Goal: Information Seeking & Learning: Learn about a topic

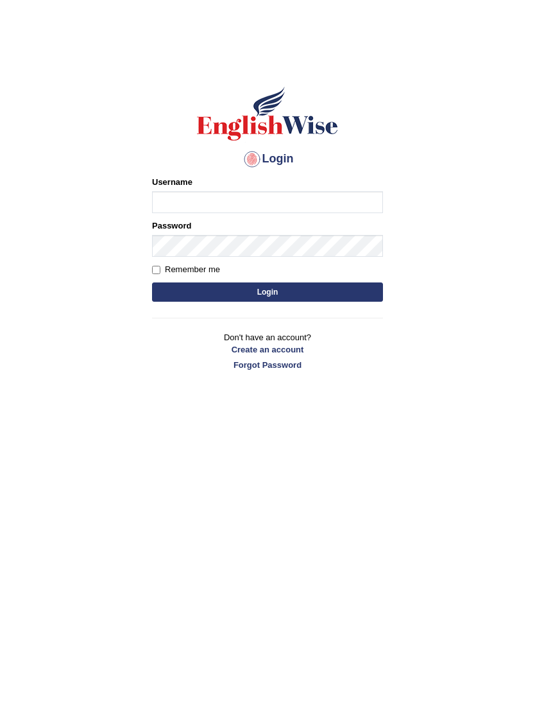
click at [218, 197] on input "Username" at bounding box center [267, 202] width 231 height 22
type input "anishatamang_parramatta"
click at [156, 269] on input "Remember me" at bounding box center [156, 270] width 8 height 8
checkbox input "true"
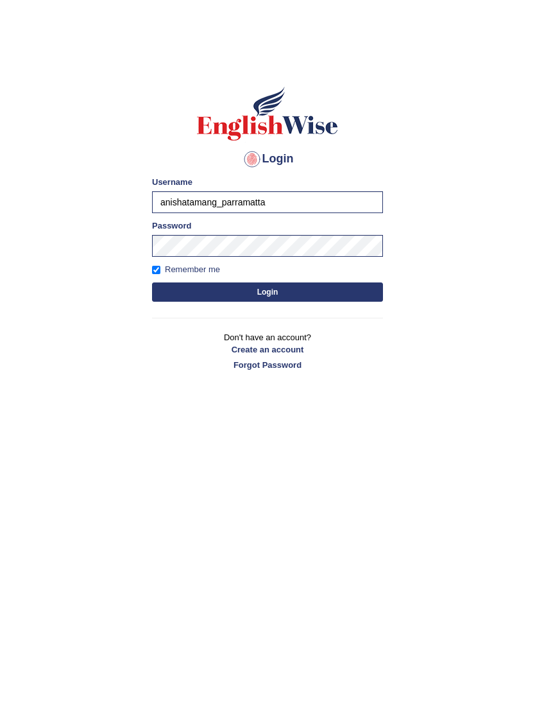
click at [281, 300] on button "Login" at bounding box center [267, 291] width 231 height 19
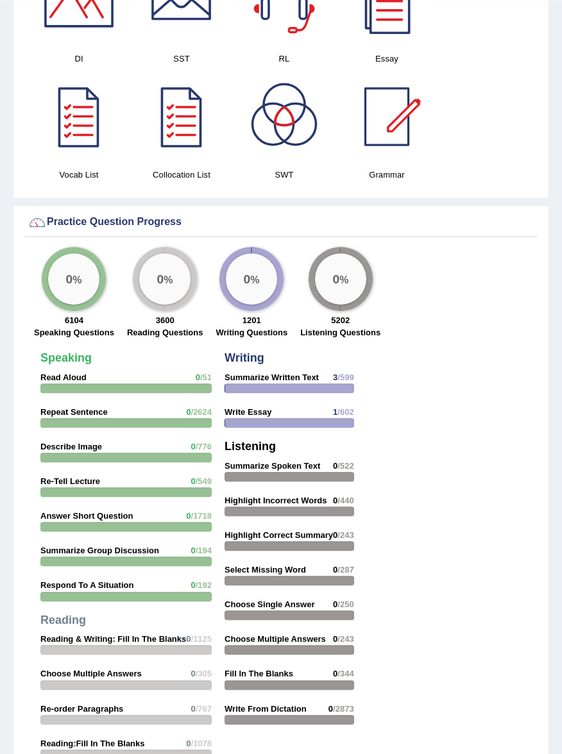
scroll to position [1351, 0]
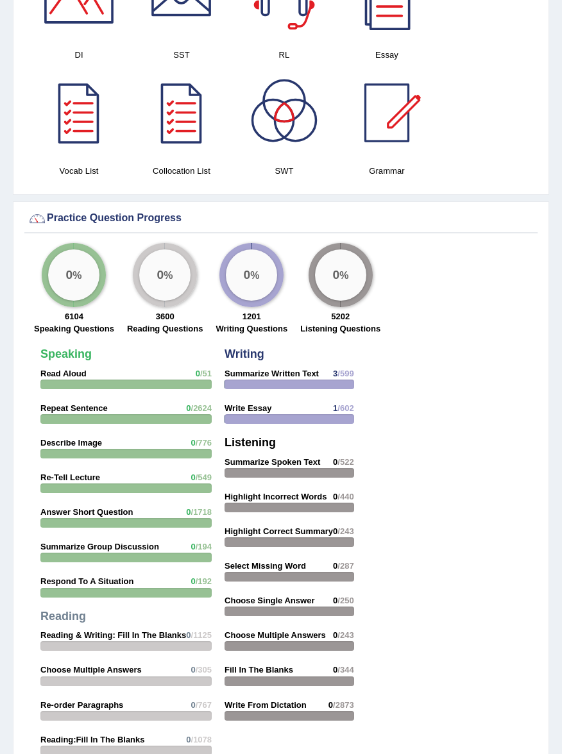
click at [158, 376] on div "Speaking Read Aloud 0 /51 Repeat Sentence 0 /2624 Describe Image 0 /776 Re-Tell…" at bounding box center [126, 572] width 184 height 461
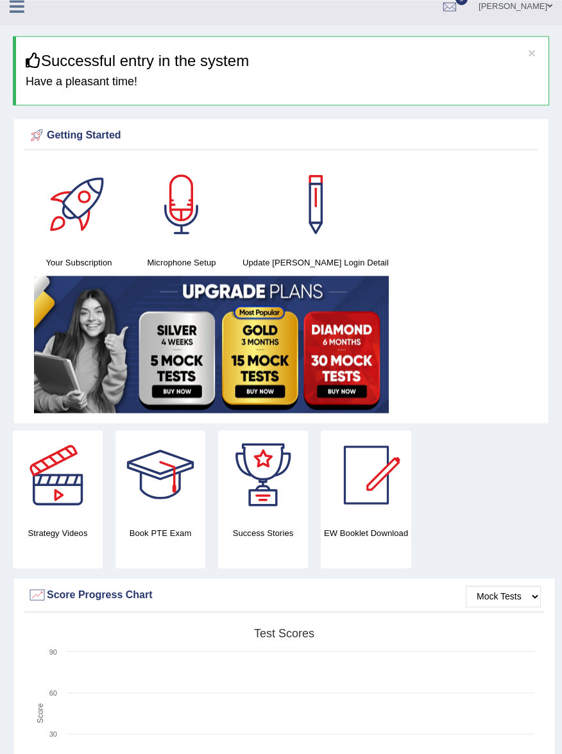
scroll to position [0, 0]
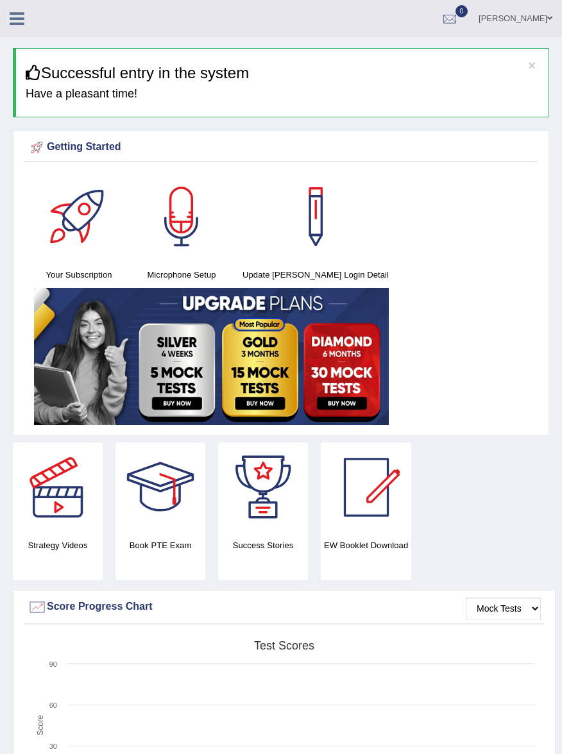
click at [63, 509] on div at bounding box center [58, 488] width 90 height 90
click at [62, 499] on div at bounding box center [58, 488] width 90 height 90
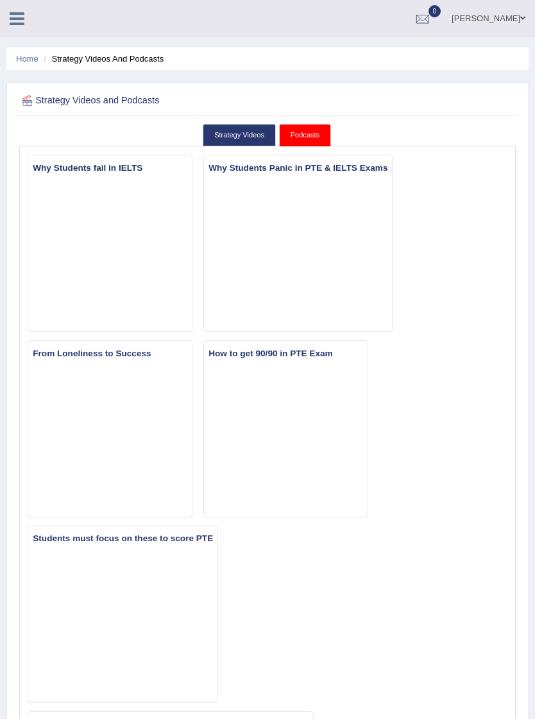
click at [15, 25] on icon at bounding box center [17, 18] width 15 height 17
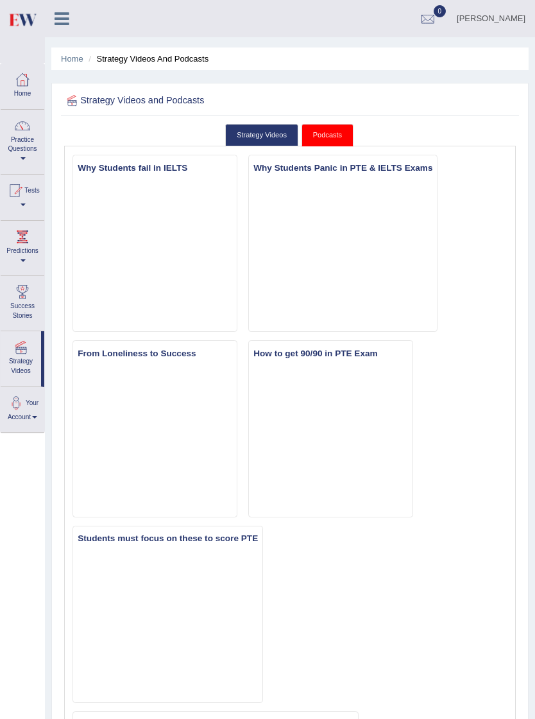
click at [27, 96] on link "Home" at bounding box center [23, 85] width 44 height 42
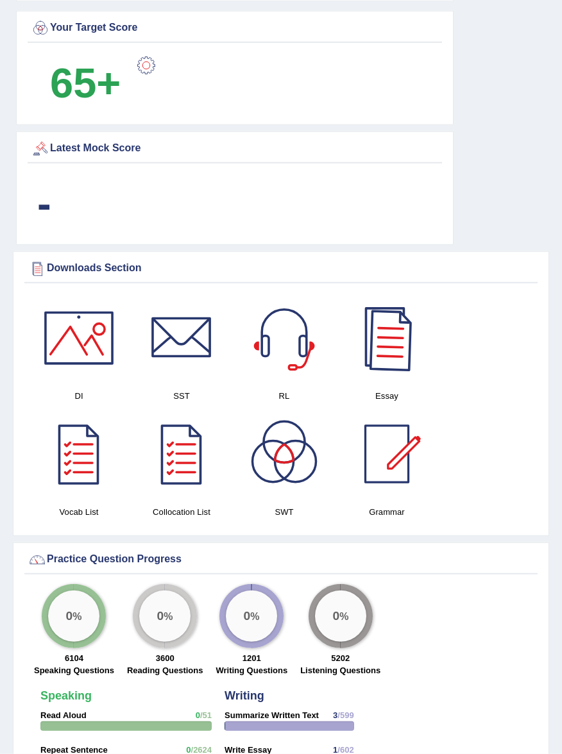
scroll to position [927, 0]
click at [393, 364] on div at bounding box center [387, 338] width 90 height 90
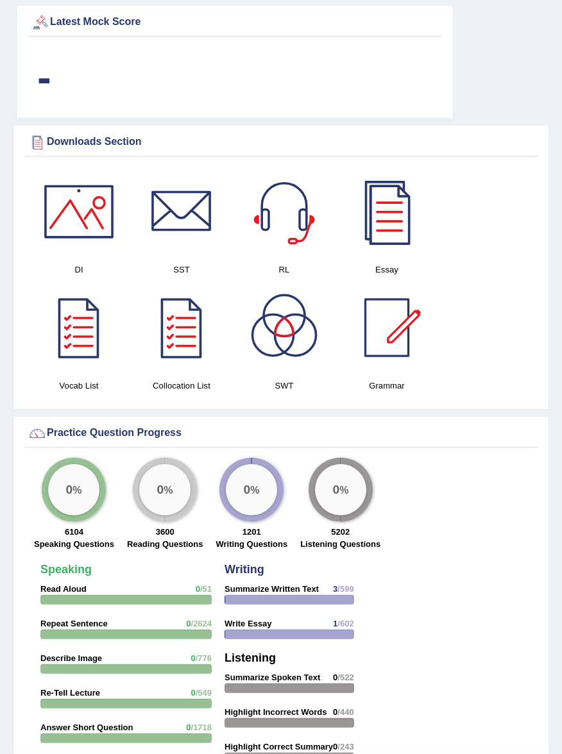
scroll to position [1068, 0]
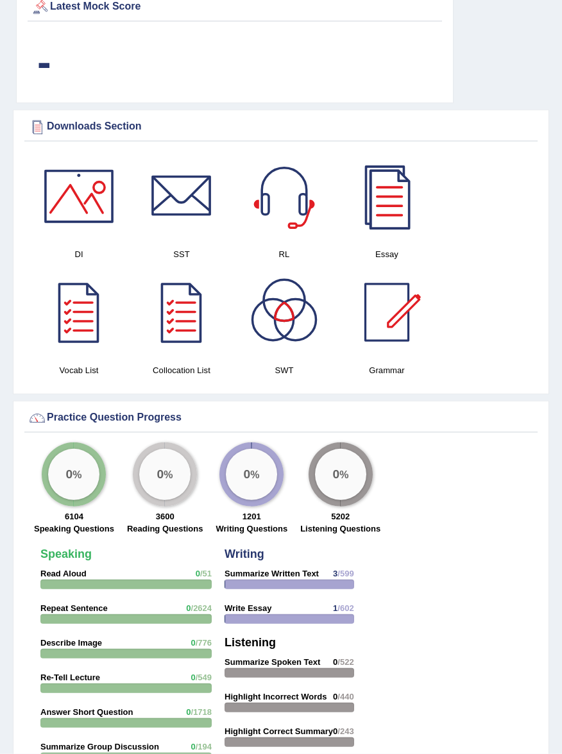
click at [76, 471] on div "0 %" at bounding box center [73, 474] width 51 height 51
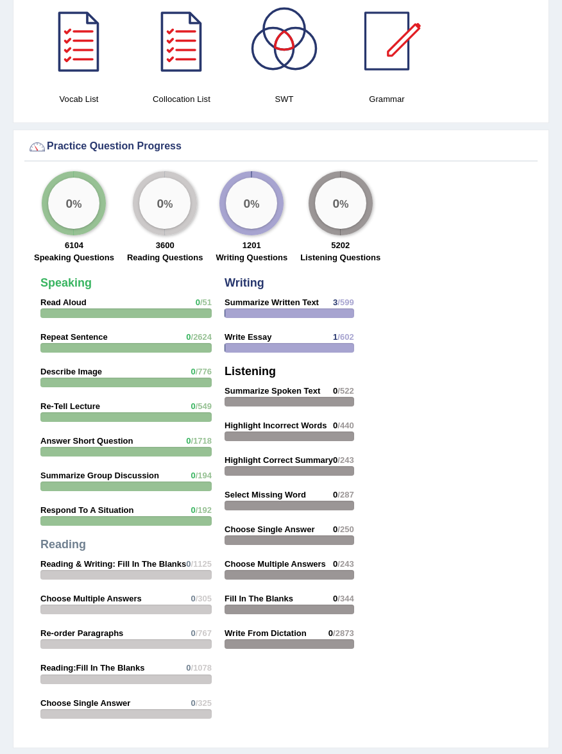
scroll to position [1339, 0]
click at [158, 303] on div "Speaking Read Aloud 0 /51 Repeat Sentence 0 /2624 Describe Image 0 /776 Re-Tell…" at bounding box center [126, 501] width 184 height 461
click at [177, 304] on div "Speaking Read Aloud 0 /51 Repeat Sentence 0 /2624 Describe Image 0 /776 Re-Tell…" at bounding box center [126, 501] width 184 height 461
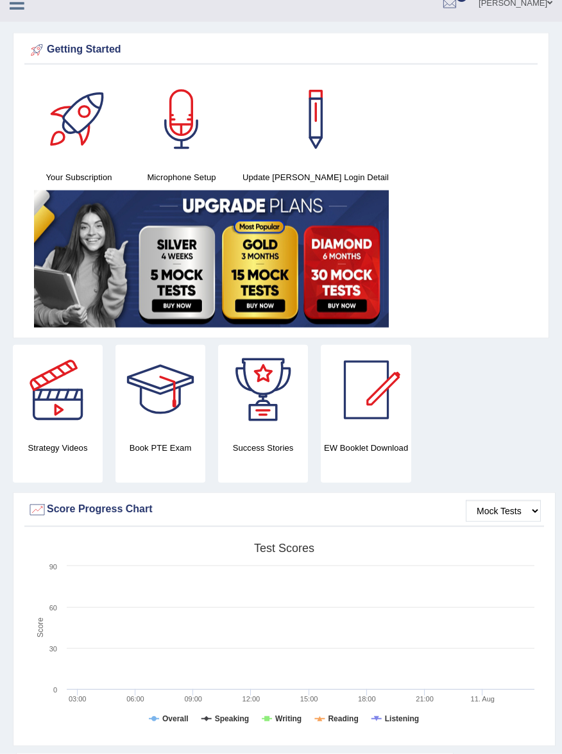
scroll to position [0, 0]
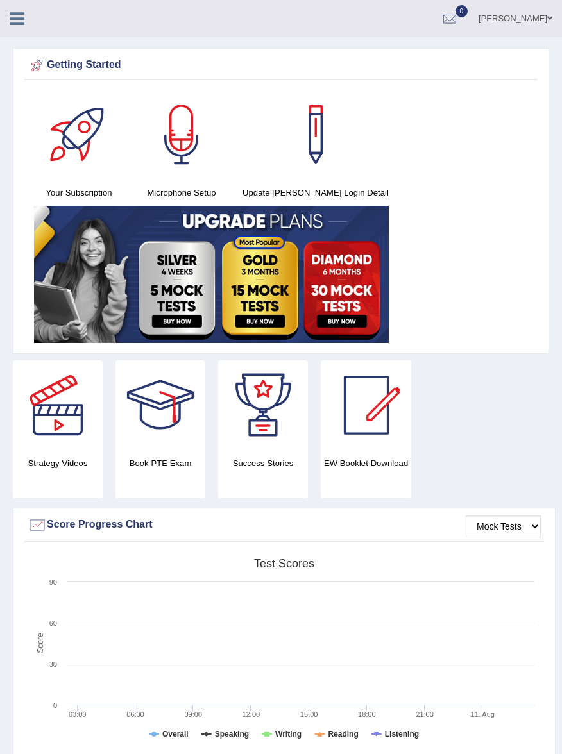
click at [23, 17] on icon at bounding box center [17, 18] width 15 height 17
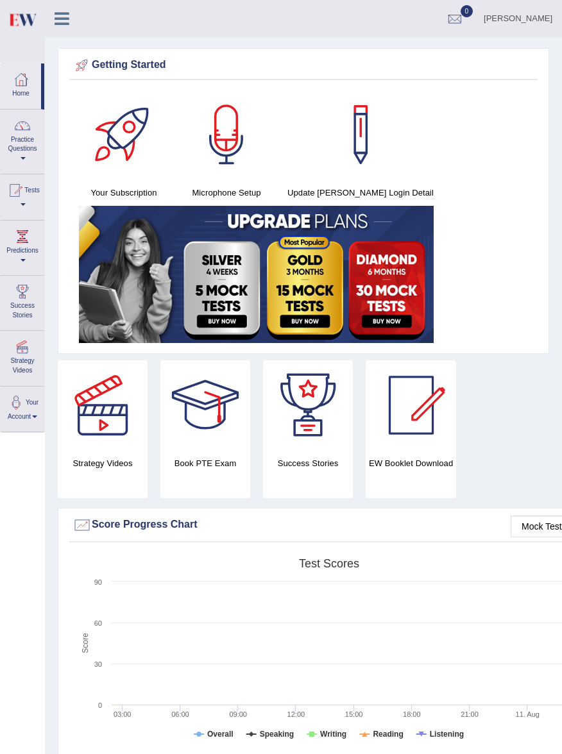
click at [76, 574] on rect at bounding box center [328, 651] width 513 height 199
click at [30, 128] on div at bounding box center [22, 125] width 19 height 19
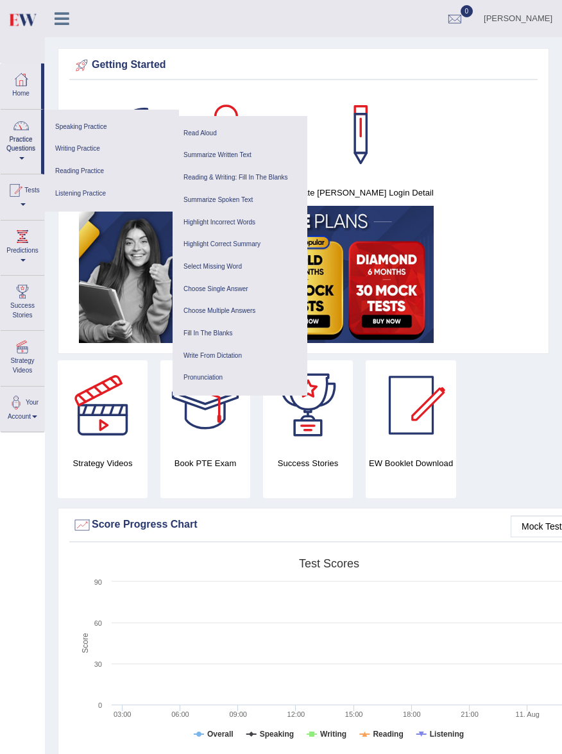
click at [101, 124] on link "Speaking Practice" at bounding box center [112, 127] width 122 height 22
click at [205, 133] on link "Read Aloud" at bounding box center [240, 134] width 122 height 22
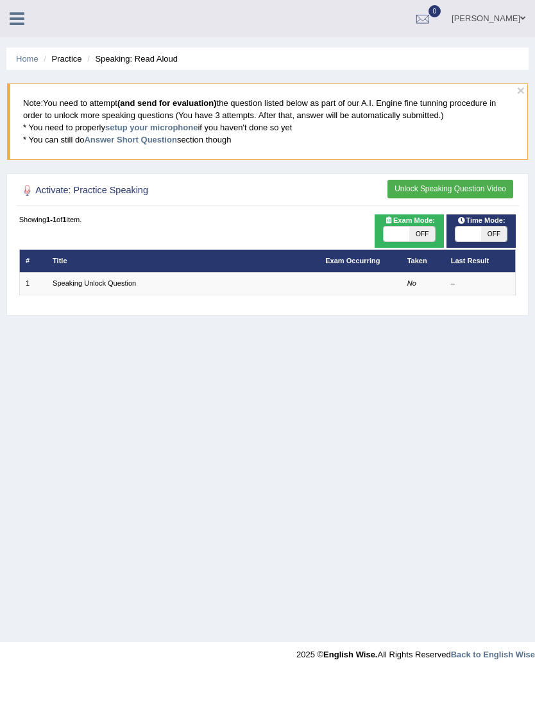
checkbox input "true"
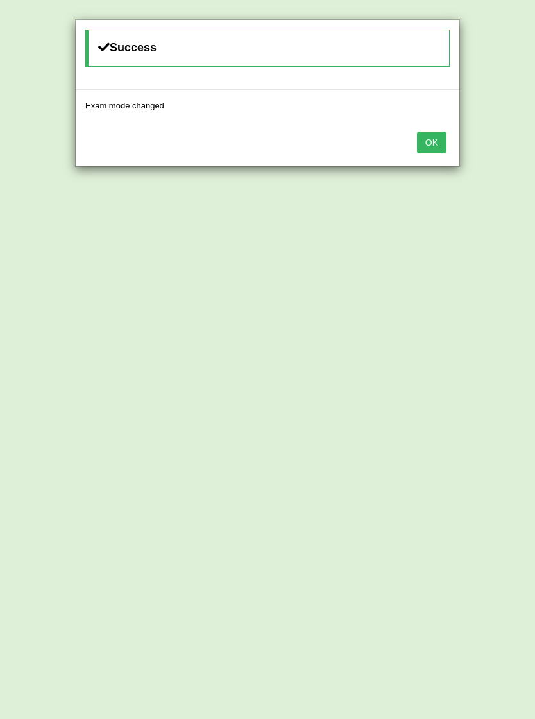
click at [430, 144] on button "OK" at bounding box center [432, 143] width 30 height 22
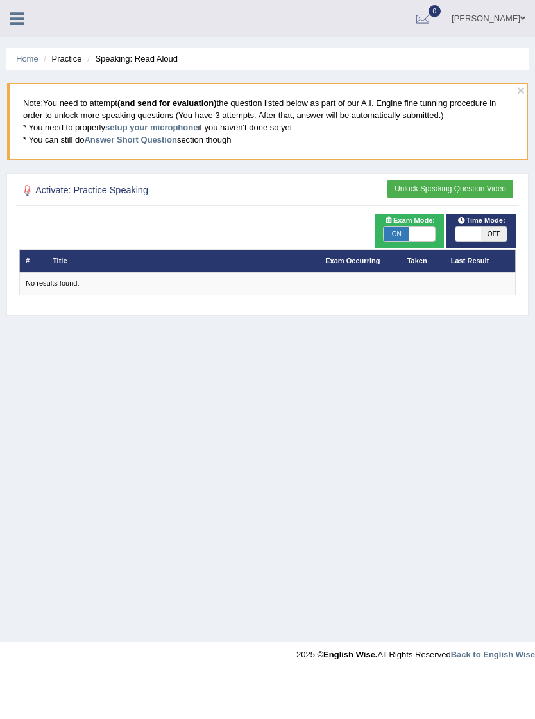
checkbox input "true"
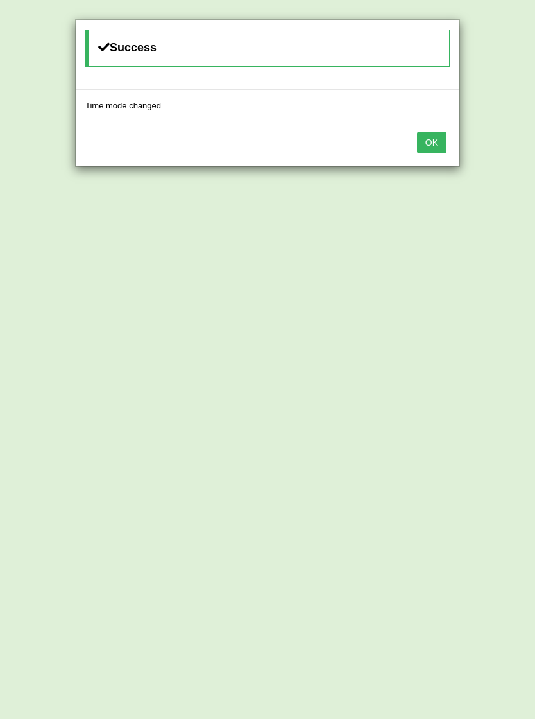
click at [441, 146] on button "OK" at bounding box center [432, 143] width 30 height 22
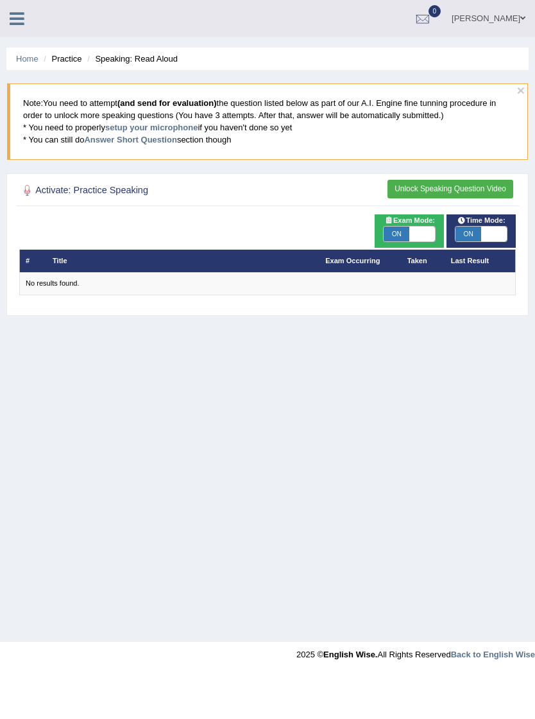
click at [481, 194] on button "Unlock Speaking Question Video" at bounding box center [451, 189] width 126 height 19
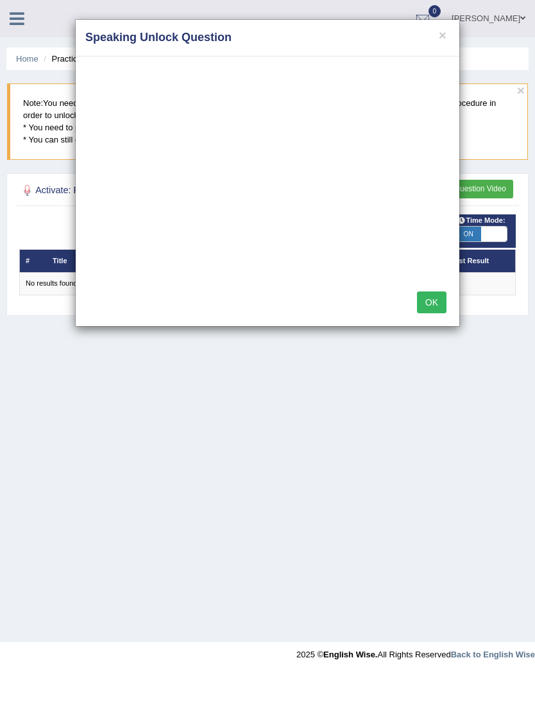
click at [434, 302] on button "OK" at bounding box center [432, 302] width 30 height 22
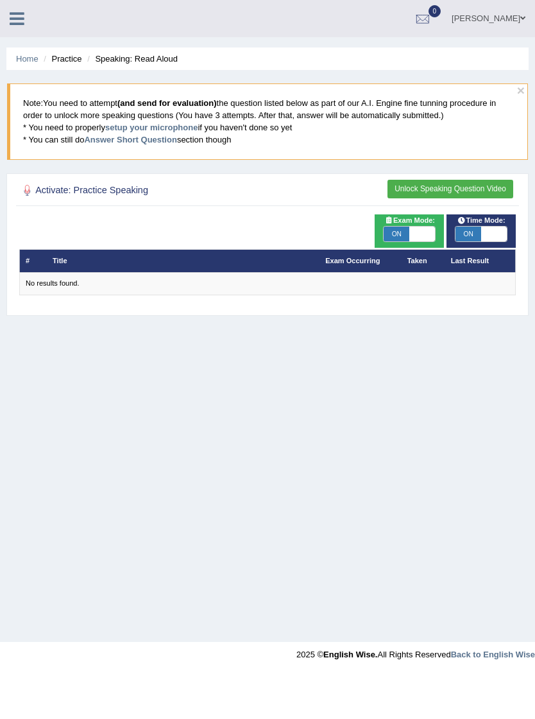
click at [432, 192] on button "Unlock Speaking Question Video" at bounding box center [451, 189] width 126 height 19
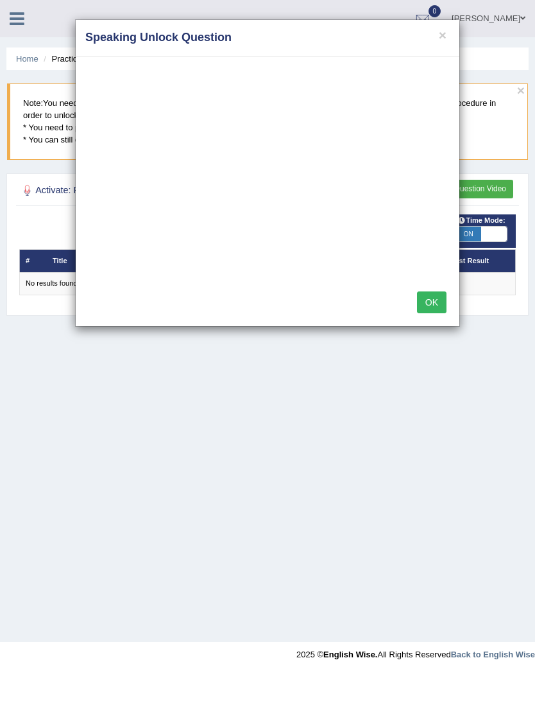
click at [434, 299] on button "OK" at bounding box center [432, 302] width 30 height 22
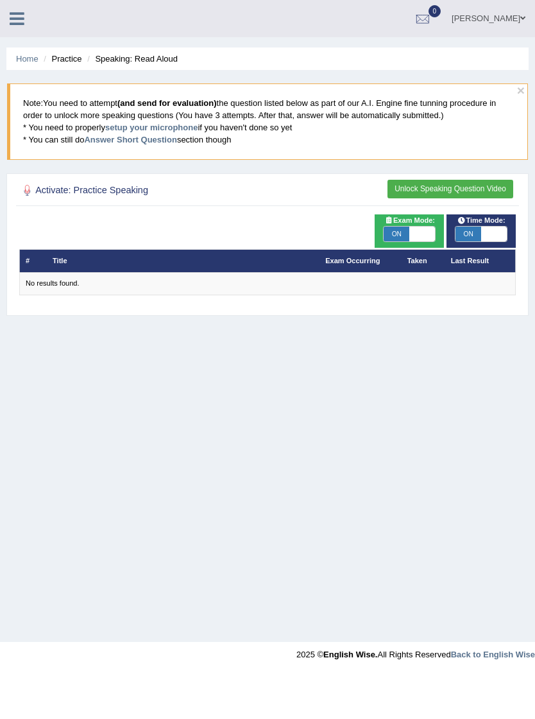
click at [443, 193] on button "Unlock Speaking Question Video" at bounding box center [451, 189] width 126 height 19
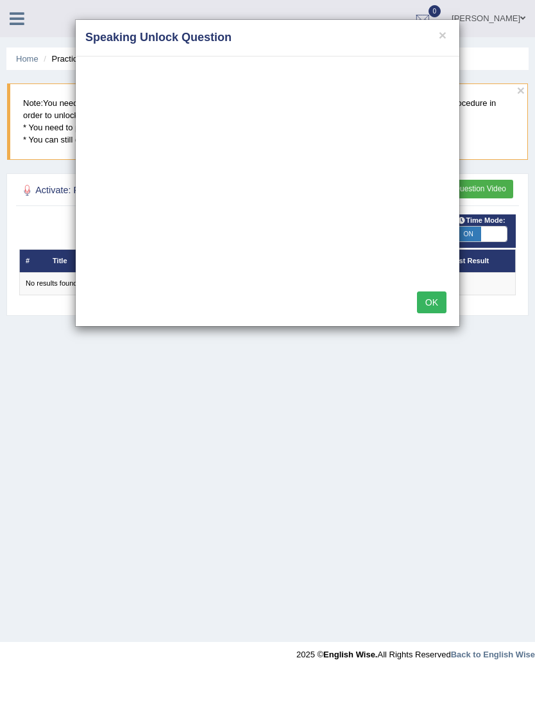
click at [481, 235] on div "× Speaking Unlock Question OK" at bounding box center [267, 359] width 535 height 719
click at [442, 298] on button "OK" at bounding box center [432, 302] width 30 height 22
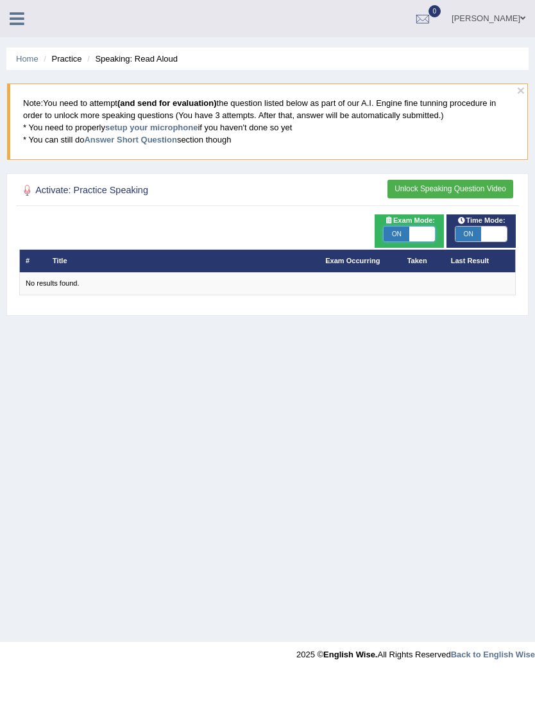
checkbox input "false"
click at [462, 190] on button "Unlock Speaking Question Video" at bounding box center [451, 189] width 126 height 19
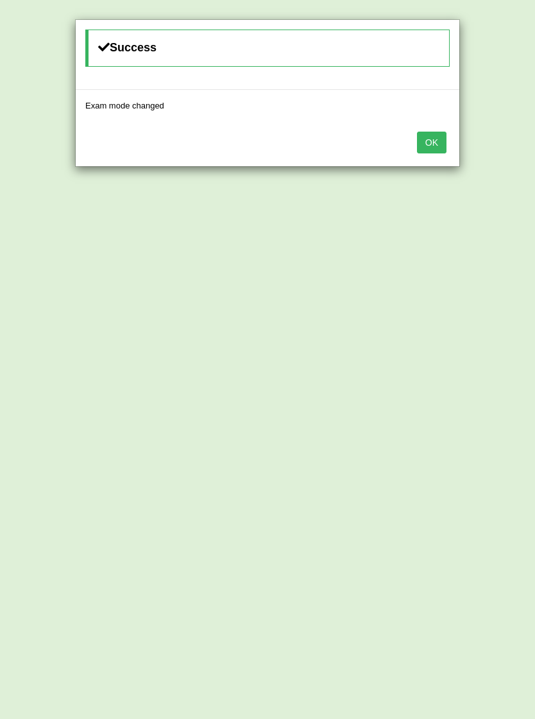
click at [436, 149] on button "OK" at bounding box center [432, 143] width 30 height 22
click at [440, 139] on button "OK" at bounding box center [432, 143] width 30 height 22
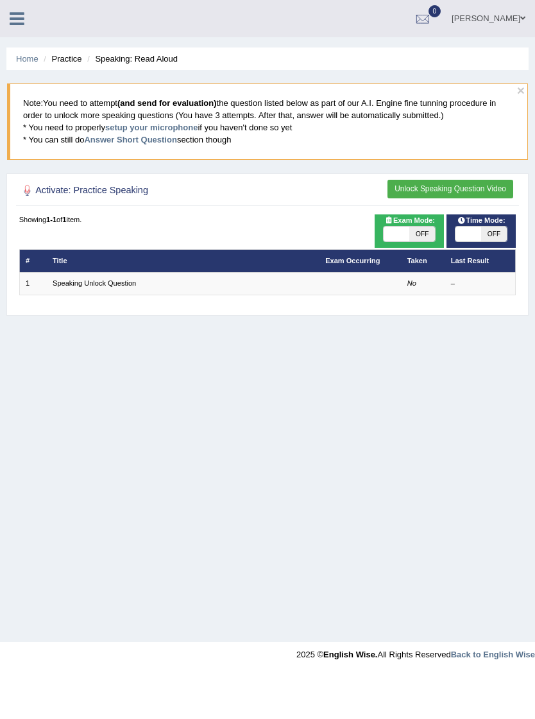
click at [482, 238] on span "OFF" at bounding box center [494, 233] width 26 height 15
checkbox input "true"
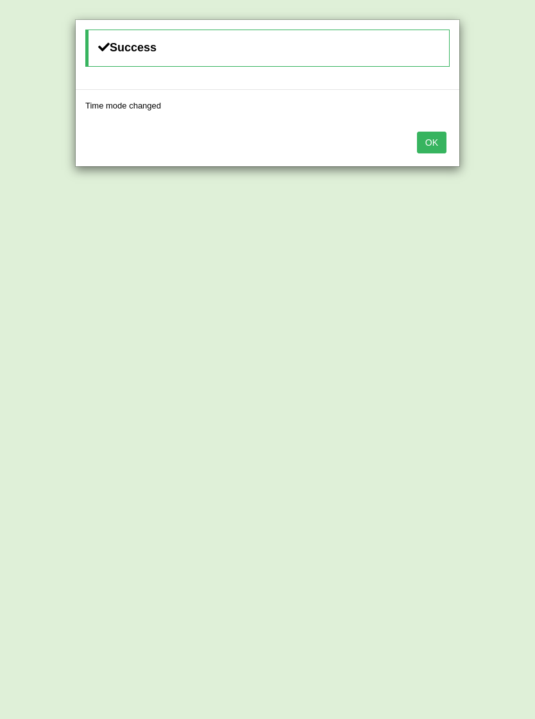
click at [435, 139] on button "OK" at bounding box center [432, 143] width 30 height 22
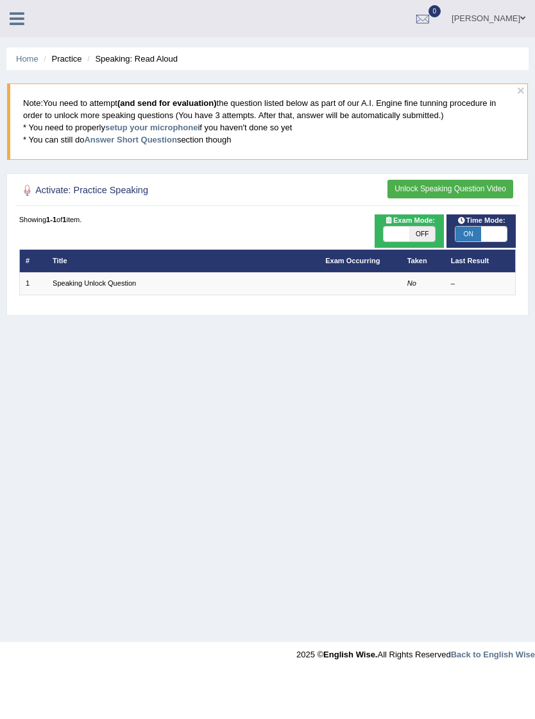
click at [120, 287] on link "Speaking Unlock Question" at bounding box center [94, 283] width 83 height 8
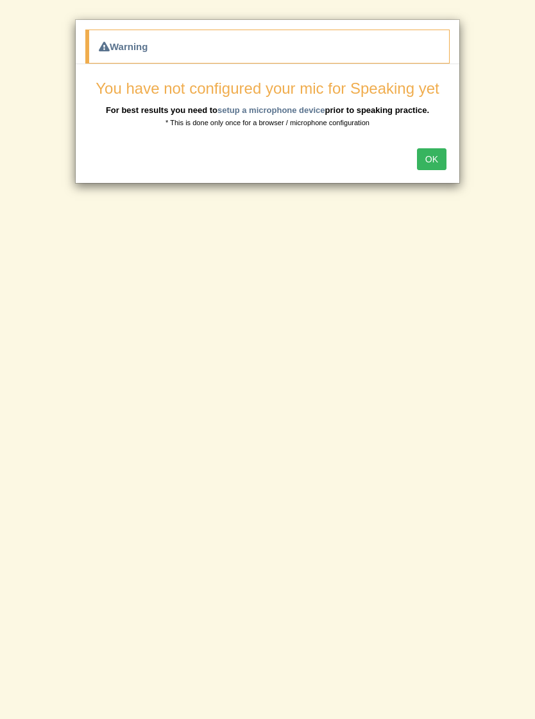
click at [441, 157] on button "OK" at bounding box center [432, 159] width 30 height 22
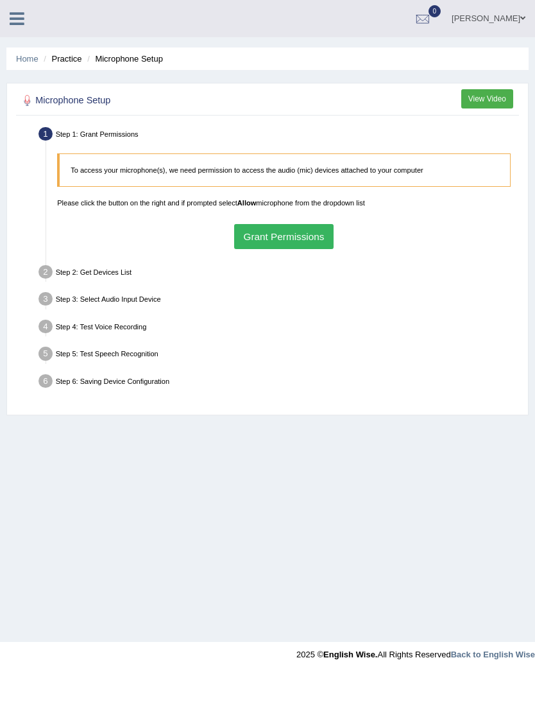
click at [309, 248] on button "Grant Permissions" at bounding box center [283, 236] width 99 height 25
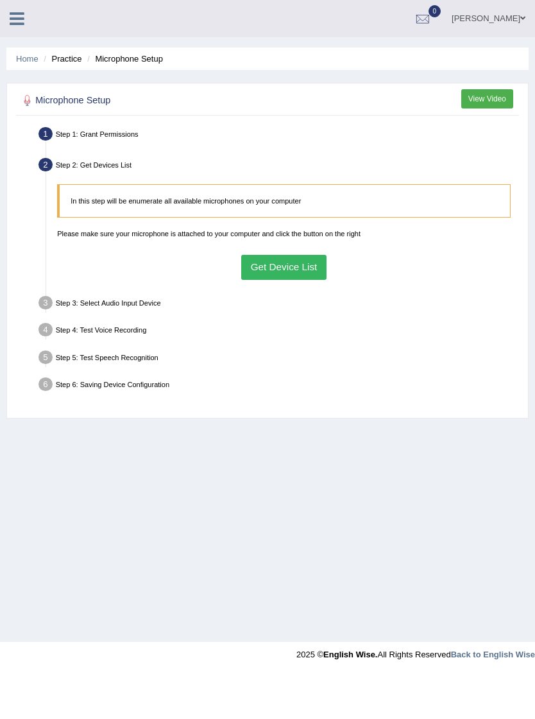
click at [316, 280] on button "Get Device List" at bounding box center [283, 267] width 85 height 25
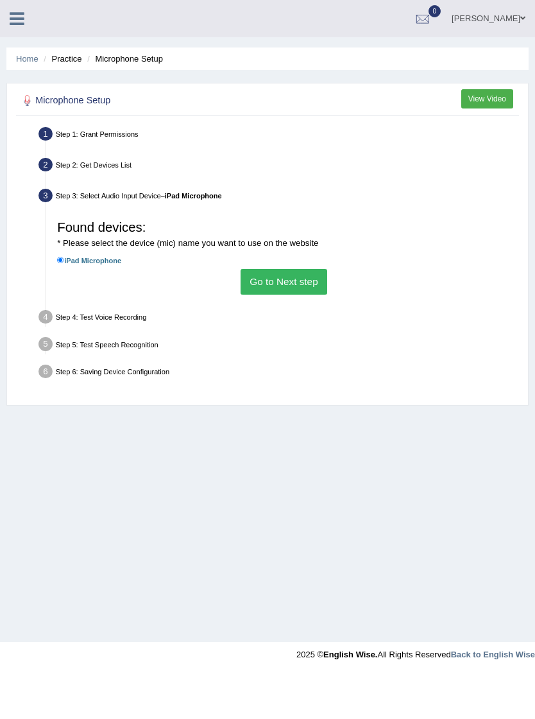
click at [317, 294] on button "Go to Next step" at bounding box center [284, 281] width 87 height 25
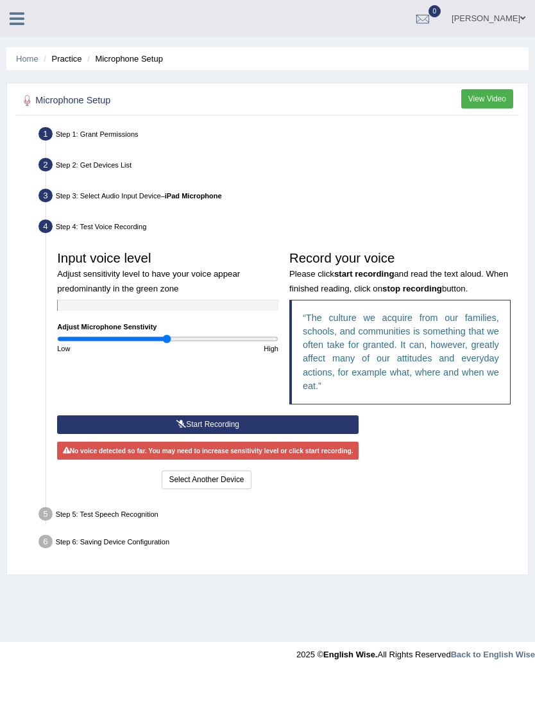
click at [240, 434] on button "Start Recording" at bounding box center [208, 424] width 302 height 19
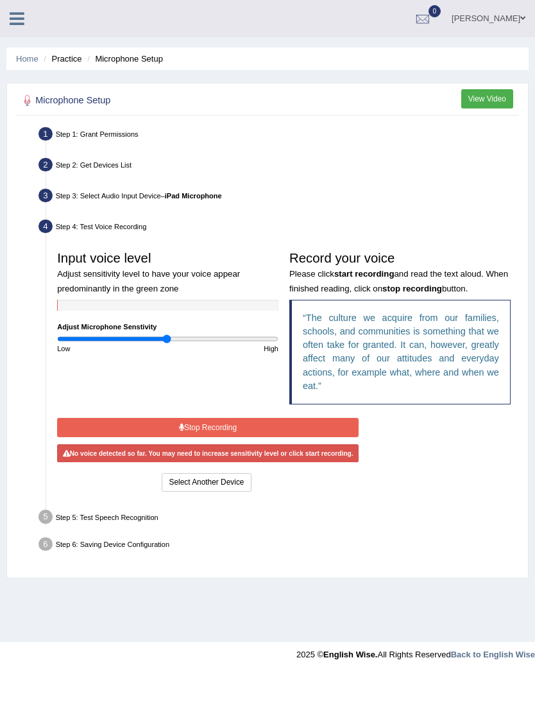
click at [251, 491] on button "Select Another Device" at bounding box center [206, 482] width 89 height 19
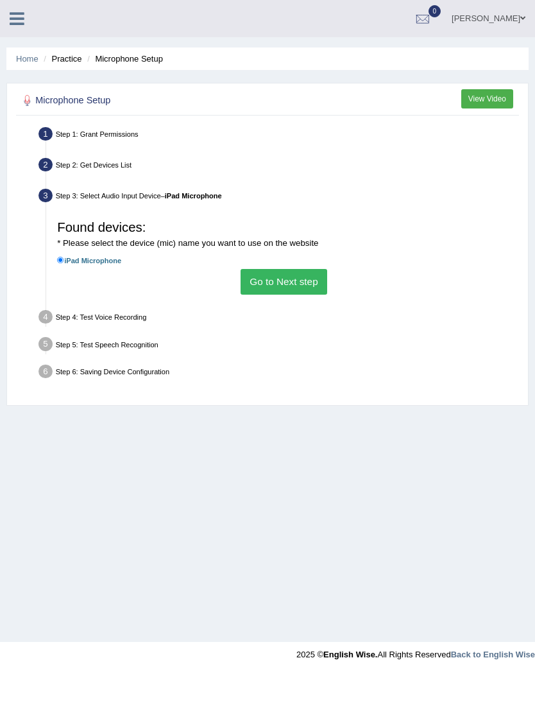
click at [315, 294] on button "Go to Next step" at bounding box center [284, 281] width 87 height 25
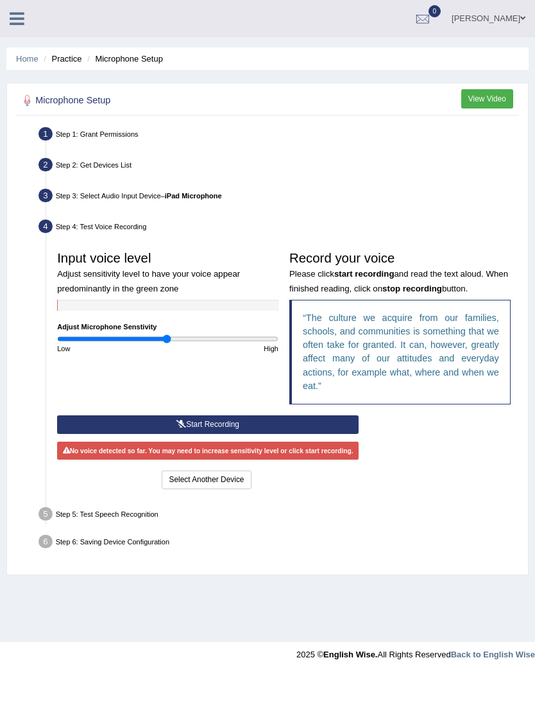
click at [260, 434] on button "Start Recording" at bounding box center [208, 424] width 302 height 19
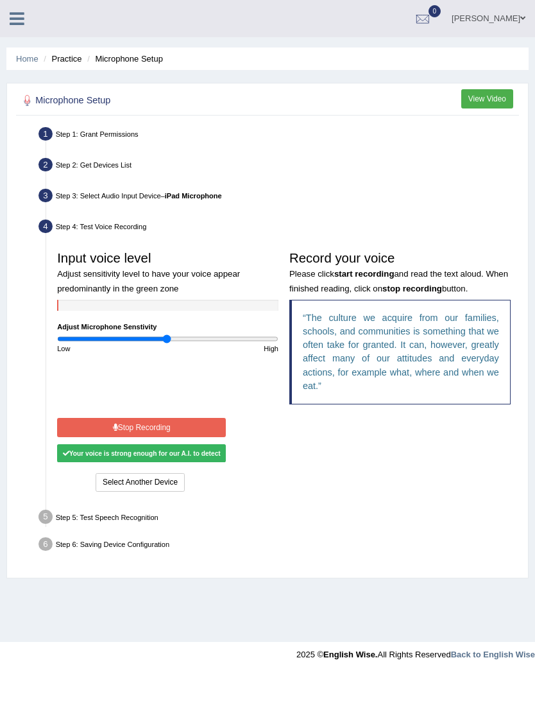
click at [209, 436] on button "Stop Recording" at bounding box center [141, 427] width 169 height 19
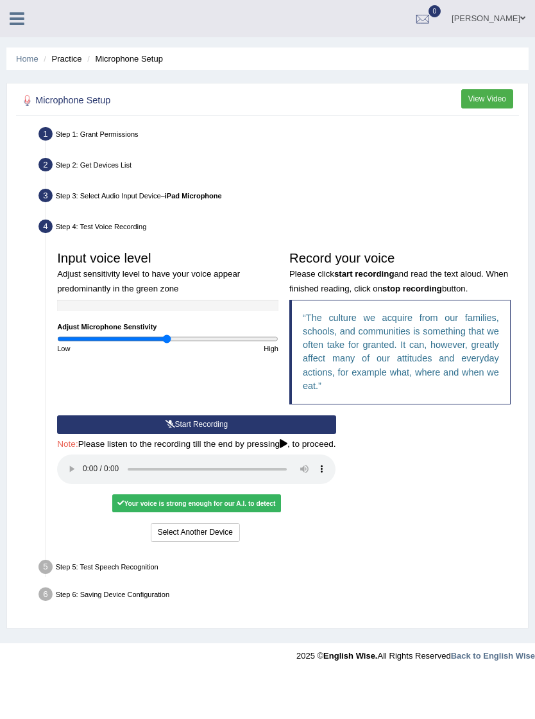
click at [84, 484] on audio at bounding box center [196, 469] width 278 height 30
click at [296, 541] on button "Voice is ok. Go to Next step" at bounding box center [242, 532] width 108 height 19
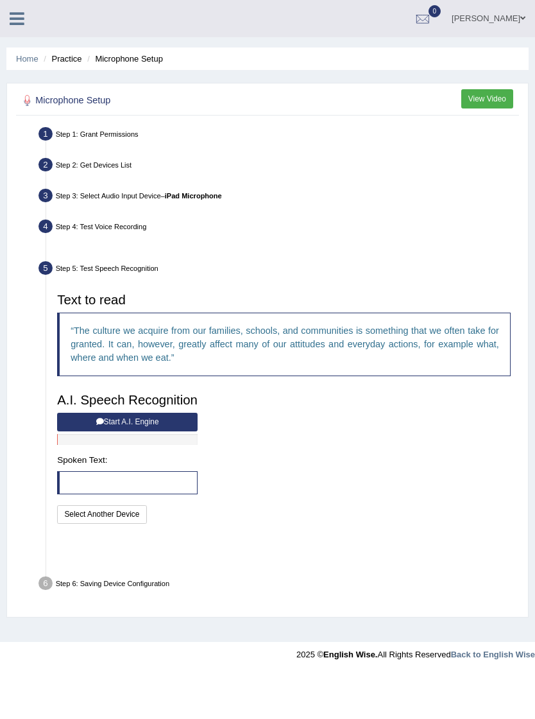
scroll to position [0, 0]
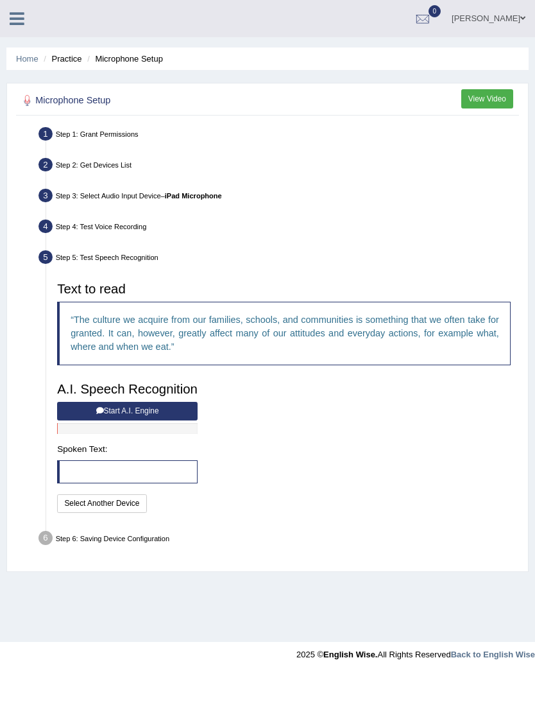
click at [143, 513] on button "Select Another Device" at bounding box center [101, 503] width 89 height 19
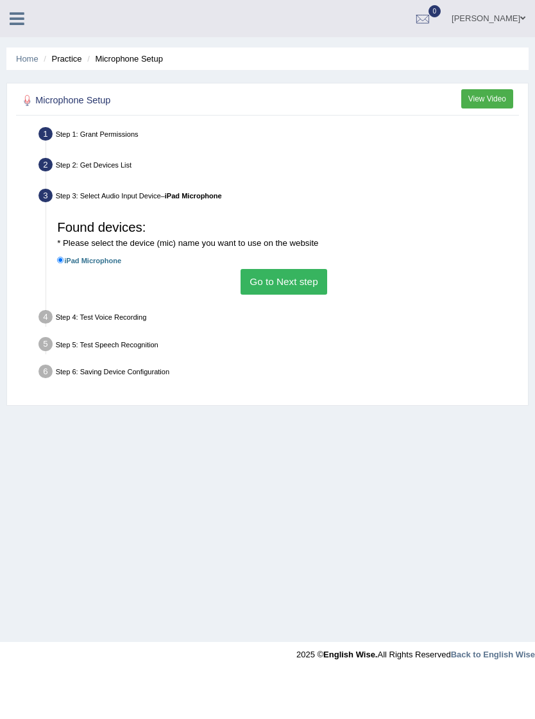
click at [320, 294] on button "Go to Next step" at bounding box center [284, 281] width 87 height 25
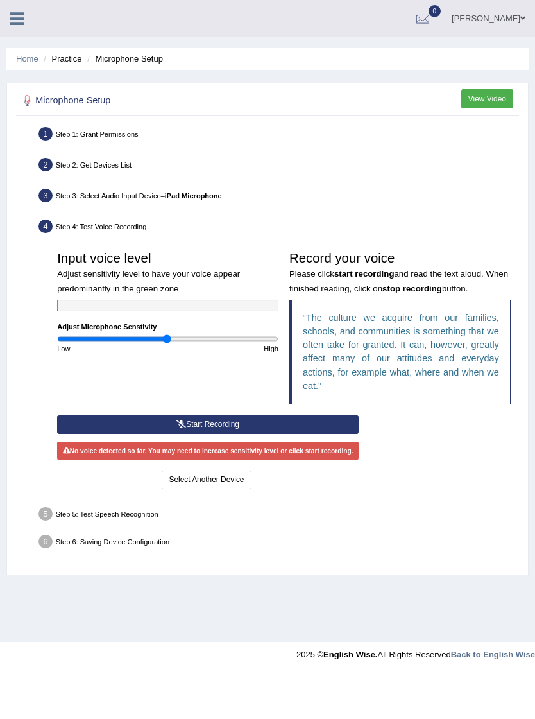
click at [146, 527] on div "Step 5: Test Speech Recognition" at bounding box center [279, 516] width 490 height 24
click at [164, 527] on div "Step 5: Test Speech Recognition" at bounding box center [279, 516] width 490 height 24
click at [18, 20] on icon at bounding box center [17, 18] width 15 height 17
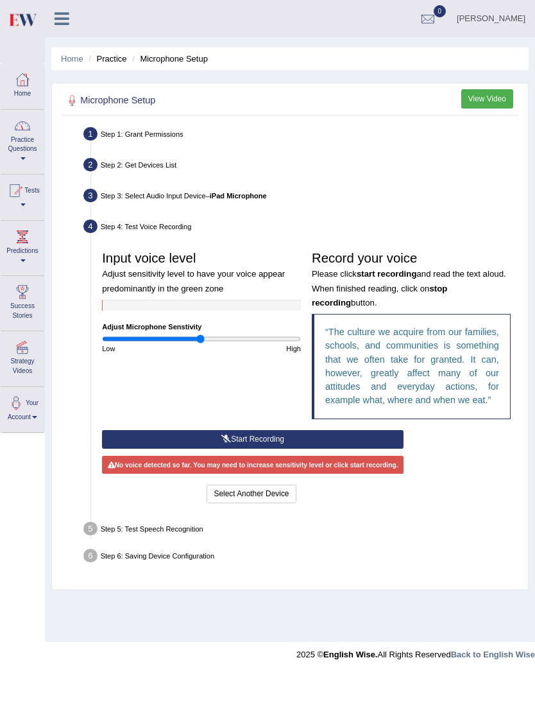
click at [25, 136] on link "Practice Questions" at bounding box center [23, 140] width 44 height 60
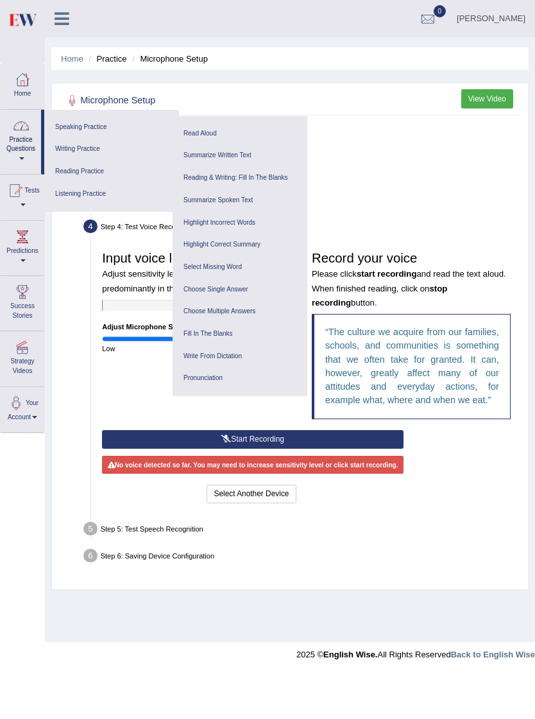
click at [101, 126] on link "Speaking Practice" at bounding box center [112, 127] width 122 height 22
click at [203, 134] on link "Read Aloud" at bounding box center [240, 134] width 122 height 22
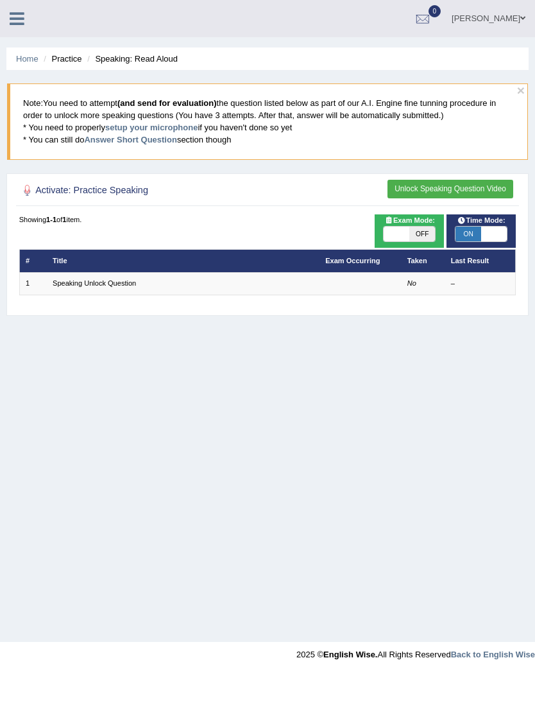
click at [133, 287] on link "Speaking Unlock Question" at bounding box center [94, 283] width 83 height 8
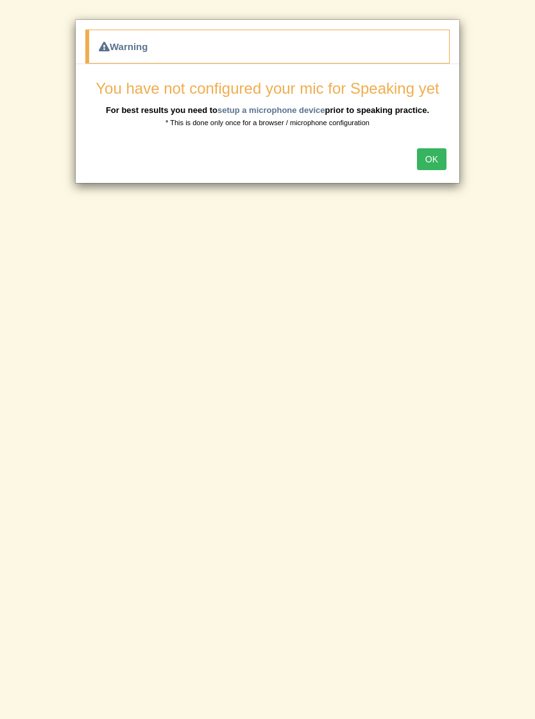
click at [439, 164] on button "OK" at bounding box center [432, 159] width 30 height 22
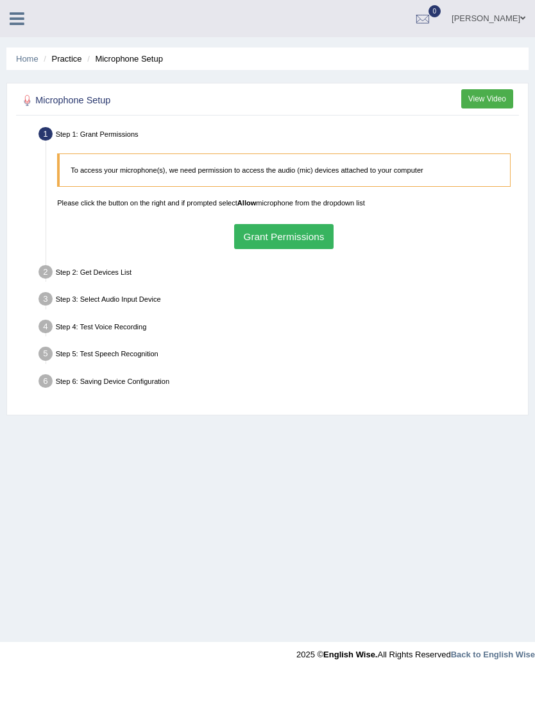
click at [310, 241] on button "Grant Permissions" at bounding box center [283, 236] width 99 height 25
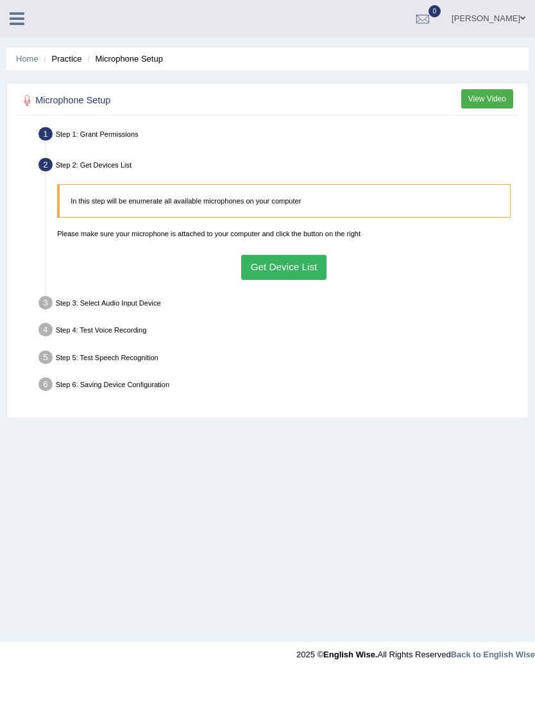
click at [316, 280] on button "Get Device List" at bounding box center [283, 267] width 85 height 25
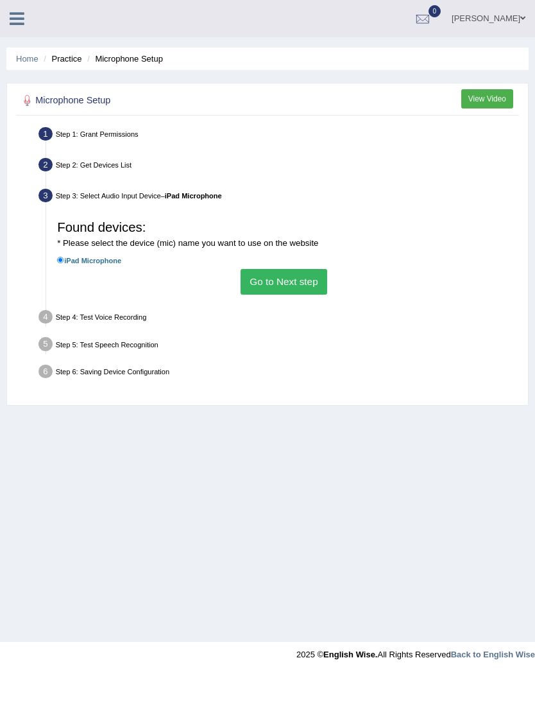
click at [312, 294] on button "Go to Next step" at bounding box center [284, 281] width 87 height 25
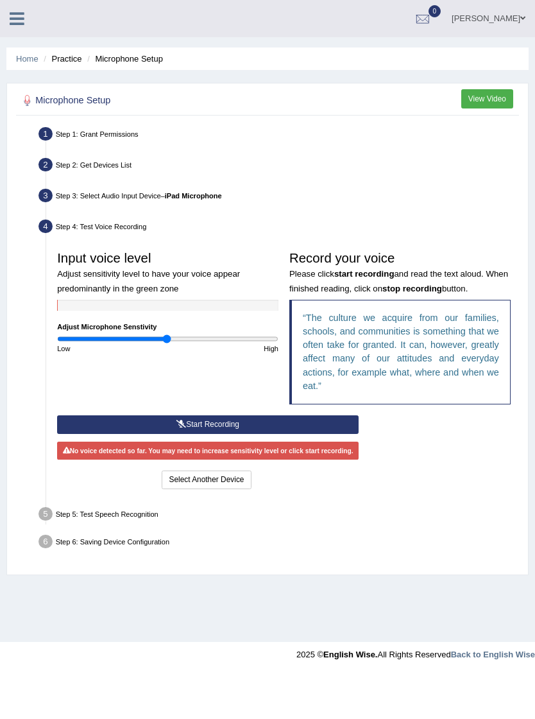
click at [251, 489] on button "Select Another Device" at bounding box center [206, 479] width 89 height 19
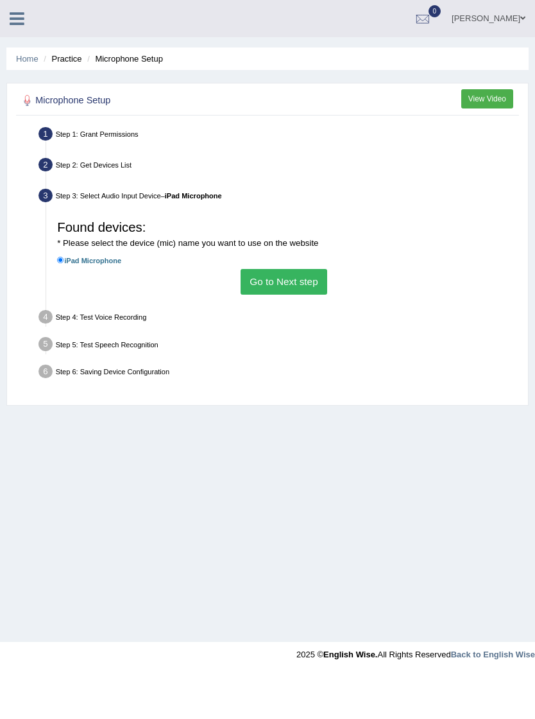
click at [155, 357] on div "Step 5: Test Speech Recognition" at bounding box center [279, 346] width 490 height 24
click at [314, 294] on button "Go to Next step" at bounding box center [284, 281] width 87 height 25
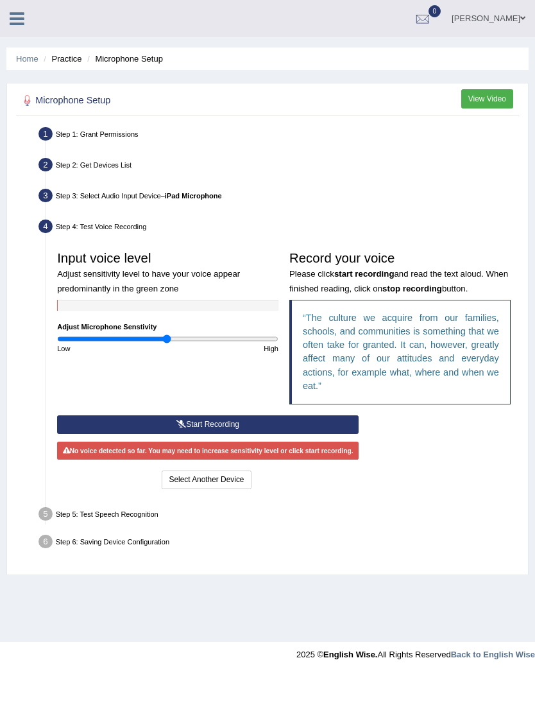
click at [149, 527] on div "Step 5: Test Speech Recognition" at bounding box center [279, 516] width 490 height 24
click at [178, 555] on div "Step 6: Saving Device Configuration" at bounding box center [279, 543] width 490 height 24
click at [24, 15] on link at bounding box center [17, 17] width 34 height 19
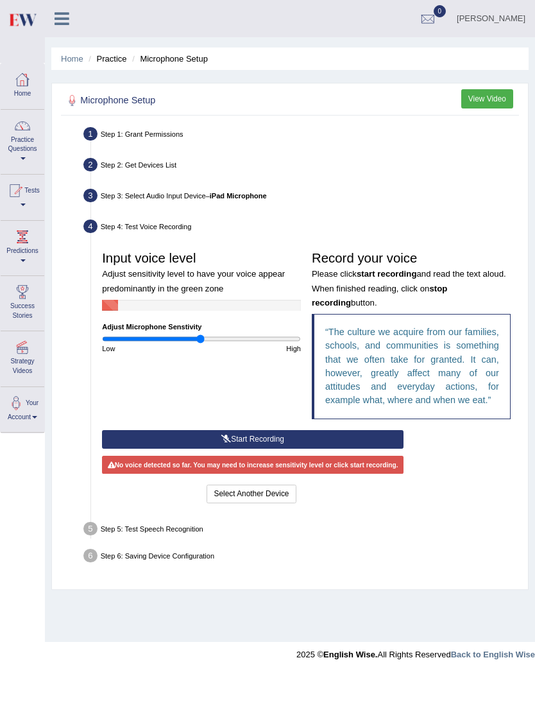
click at [28, 84] on div at bounding box center [22, 79] width 19 height 19
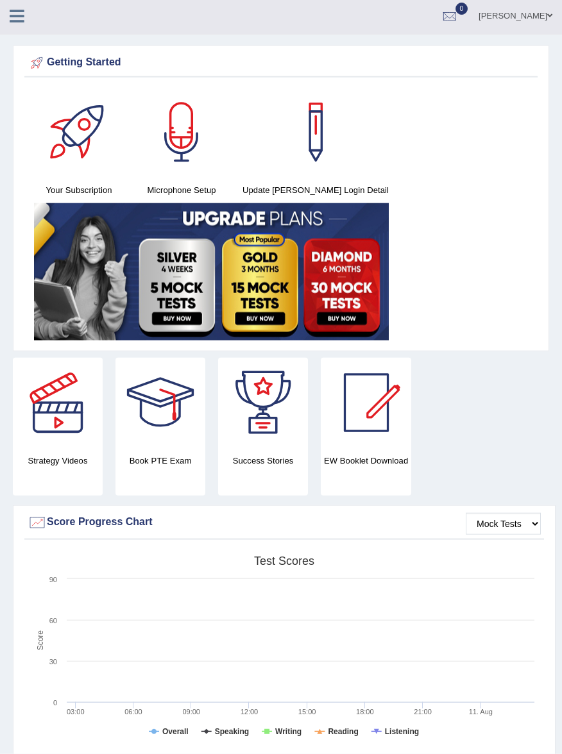
click at [192, 144] on div at bounding box center [182, 132] width 90 height 90
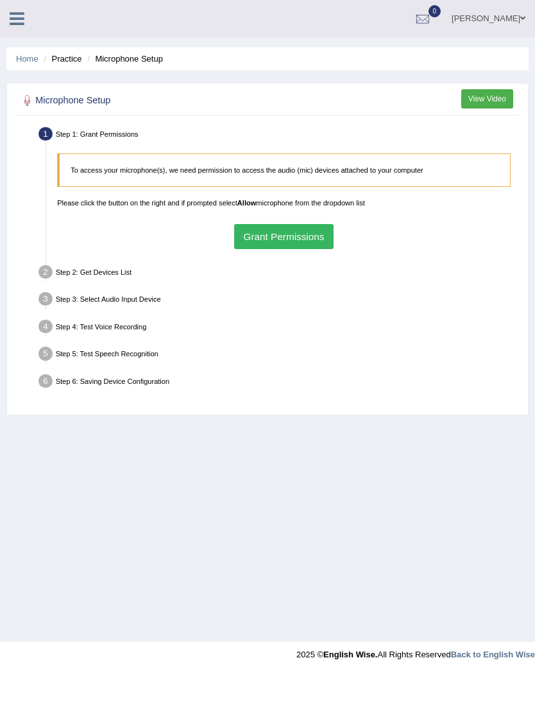
click at [289, 249] on button "Grant Permissions" at bounding box center [283, 236] width 99 height 25
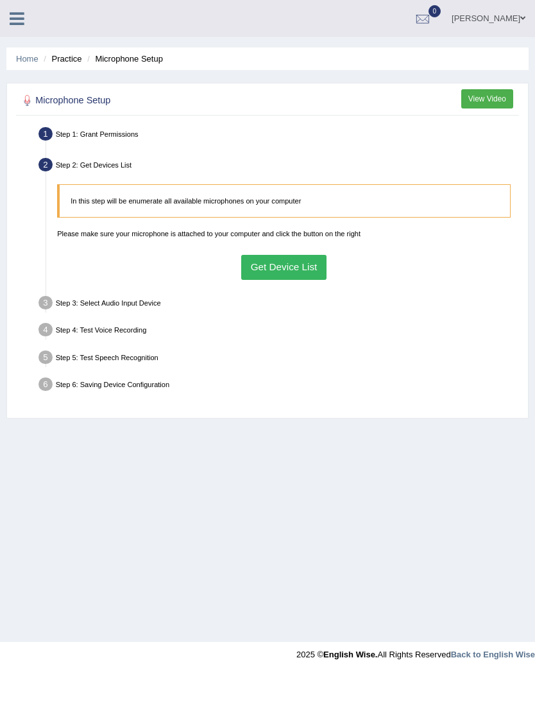
click at [316, 280] on button "Get Device List" at bounding box center [283, 267] width 85 height 25
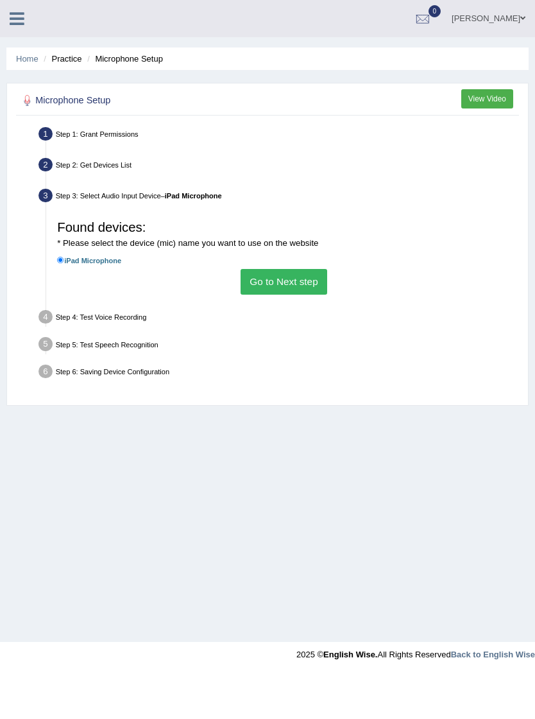
click at [118, 266] on label "iPad Microphone" at bounding box center [89, 260] width 64 height 12
click at [64, 264] on input "iPad Microphone" at bounding box center [60, 260] width 7 height 7
click at [114, 266] on label "iPad Microphone" at bounding box center [89, 260] width 64 height 12
click at [64, 264] on input "iPad Microphone" at bounding box center [60, 260] width 7 height 7
click at [286, 294] on button "Go to Next step" at bounding box center [284, 281] width 87 height 25
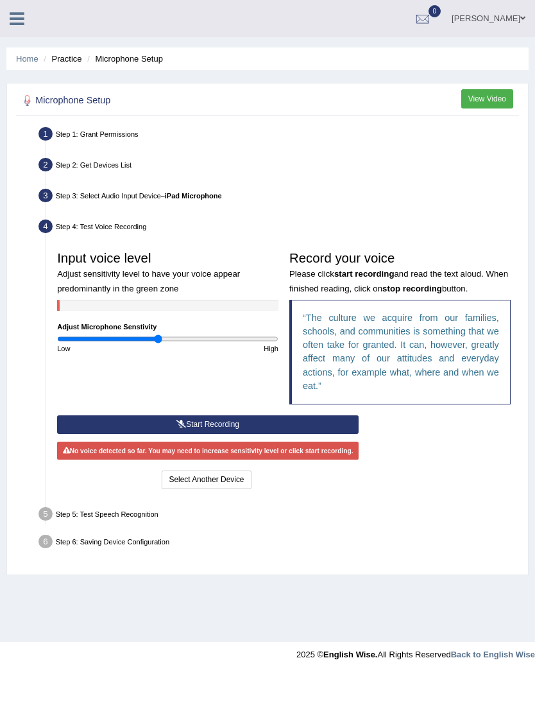
type input "0.92"
click at [251, 489] on button "Select Another Device" at bounding box center [206, 479] width 89 height 19
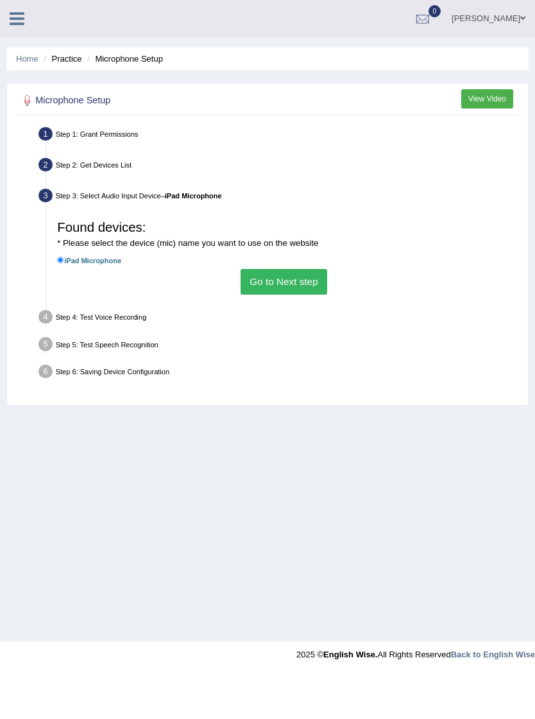
click at [159, 385] on div "Step 6: Saving Device Configuration" at bounding box center [279, 373] width 490 height 24
click at [20, 14] on icon at bounding box center [17, 18] width 15 height 17
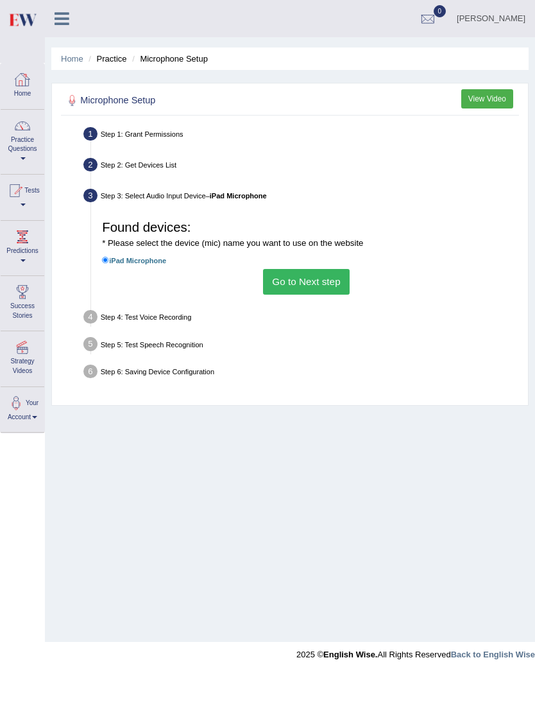
click at [21, 84] on div at bounding box center [22, 79] width 19 height 19
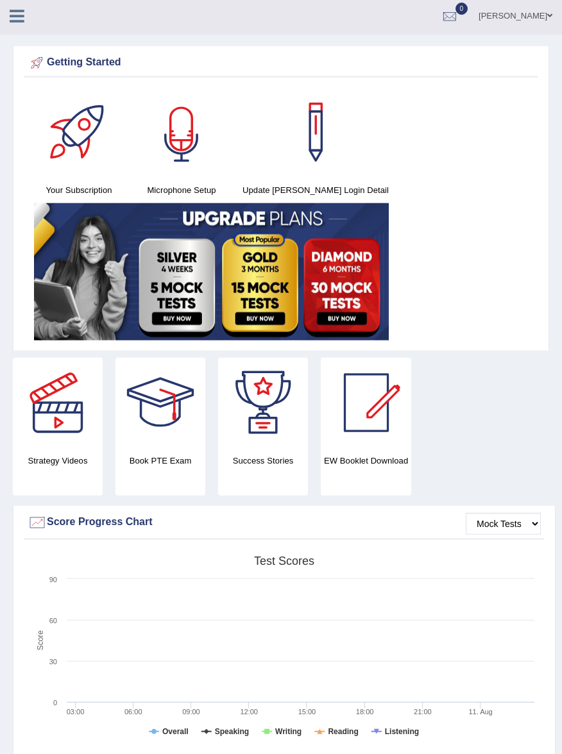
click at [180, 136] on div at bounding box center [182, 132] width 90 height 90
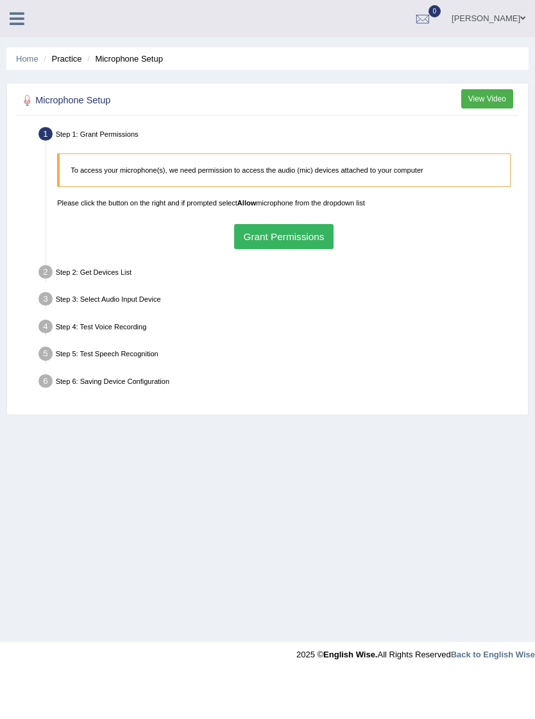
click at [30, 10] on link at bounding box center [17, 17] width 34 height 19
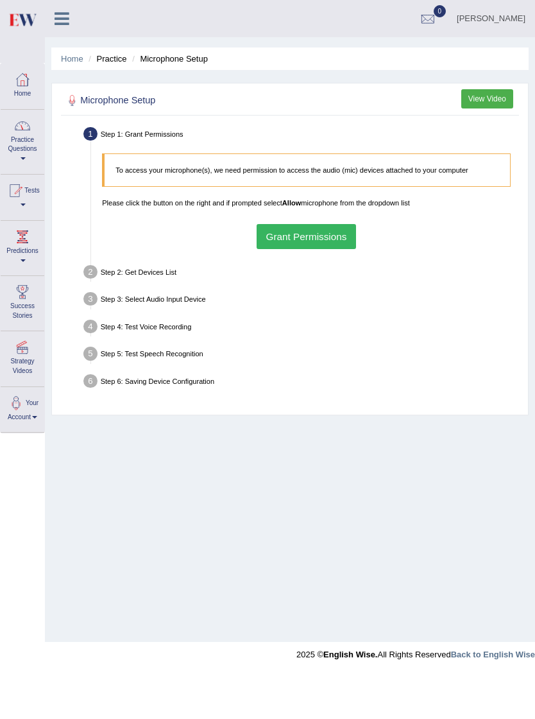
click at [21, 137] on link "Practice Questions" at bounding box center [23, 140] width 44 height 60
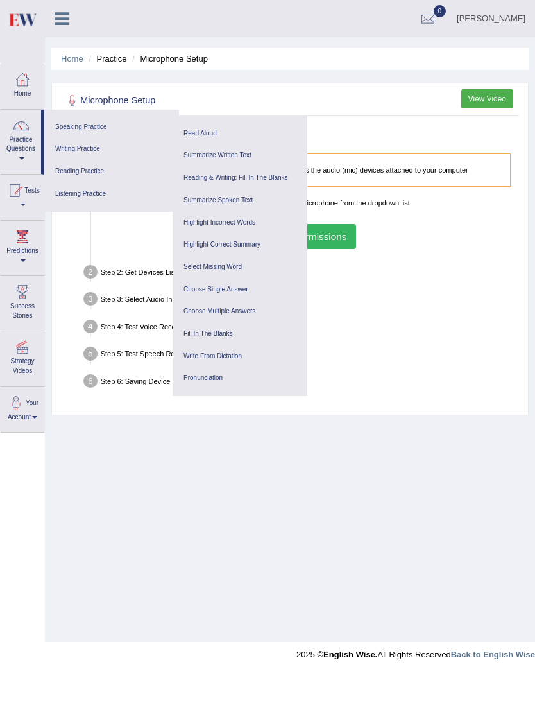
click at [209, 132] on link "Read Aloud" at bounding box center [240, 134] width 122 height 22
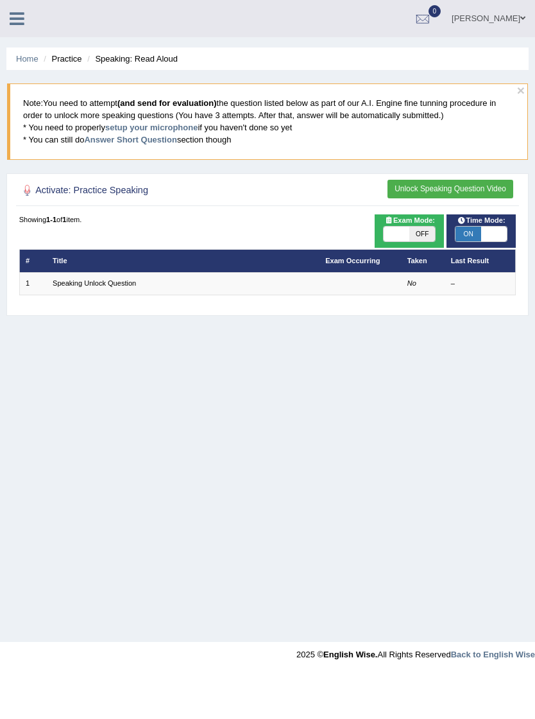
click at [109, 280] on td "Speaking Unlock Question" at bounding box center [183, 283] width 273 height 22
click at [123, 287] on link "Speaking Unlock Question" at bounding box center [94, 283] width 83 height 8
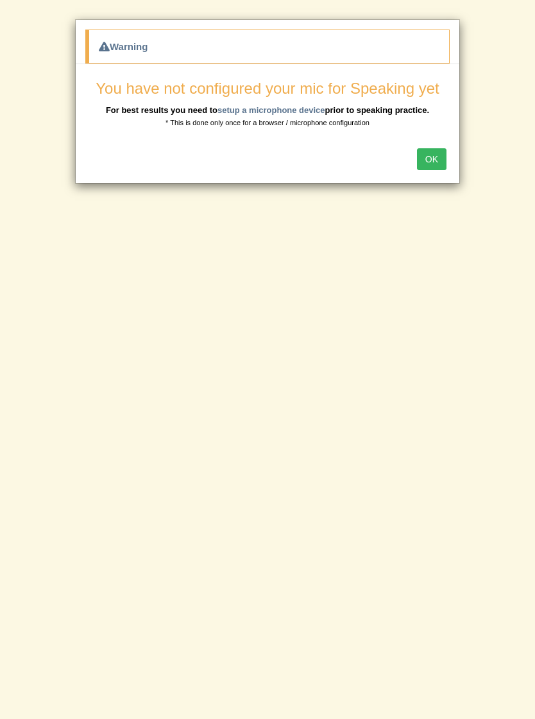
click at [427, 163] on button "OK" at bounding box center [432, 159] width 30 height 22
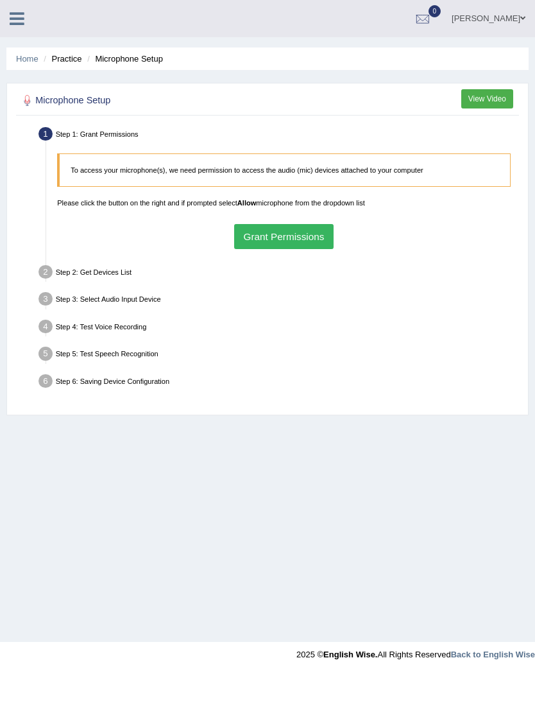
click at [18, 16] on icon at bounding box center [17, 18] width 15 height 17
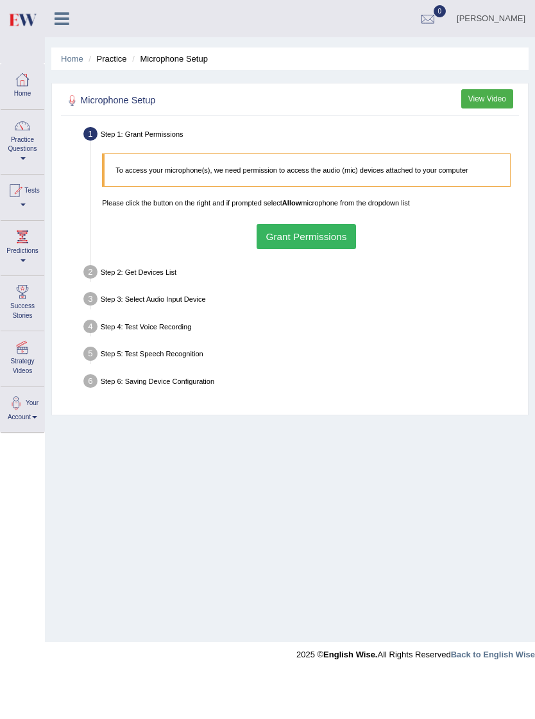
click at [28, 80] on div at bounding box center [22, 79] width 19 height 19
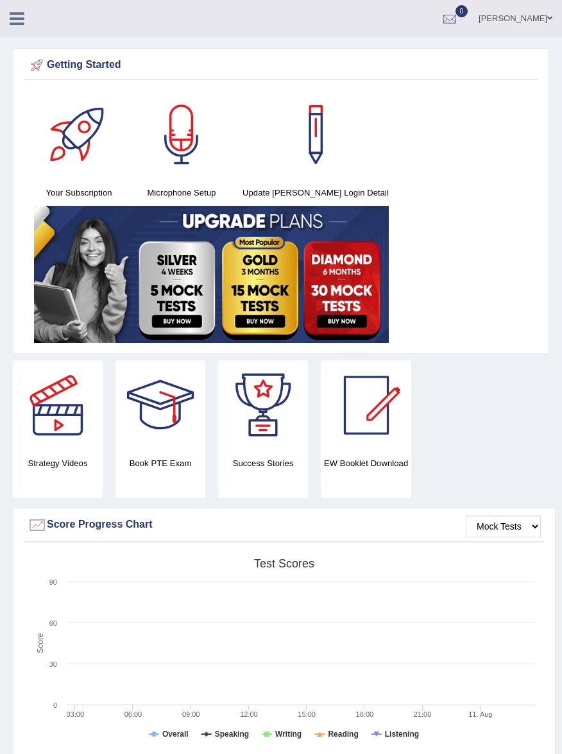
click at [21, 21] on icon at bounding box center [17, 18] width 15 height 17
